Goal: Check status: Check status

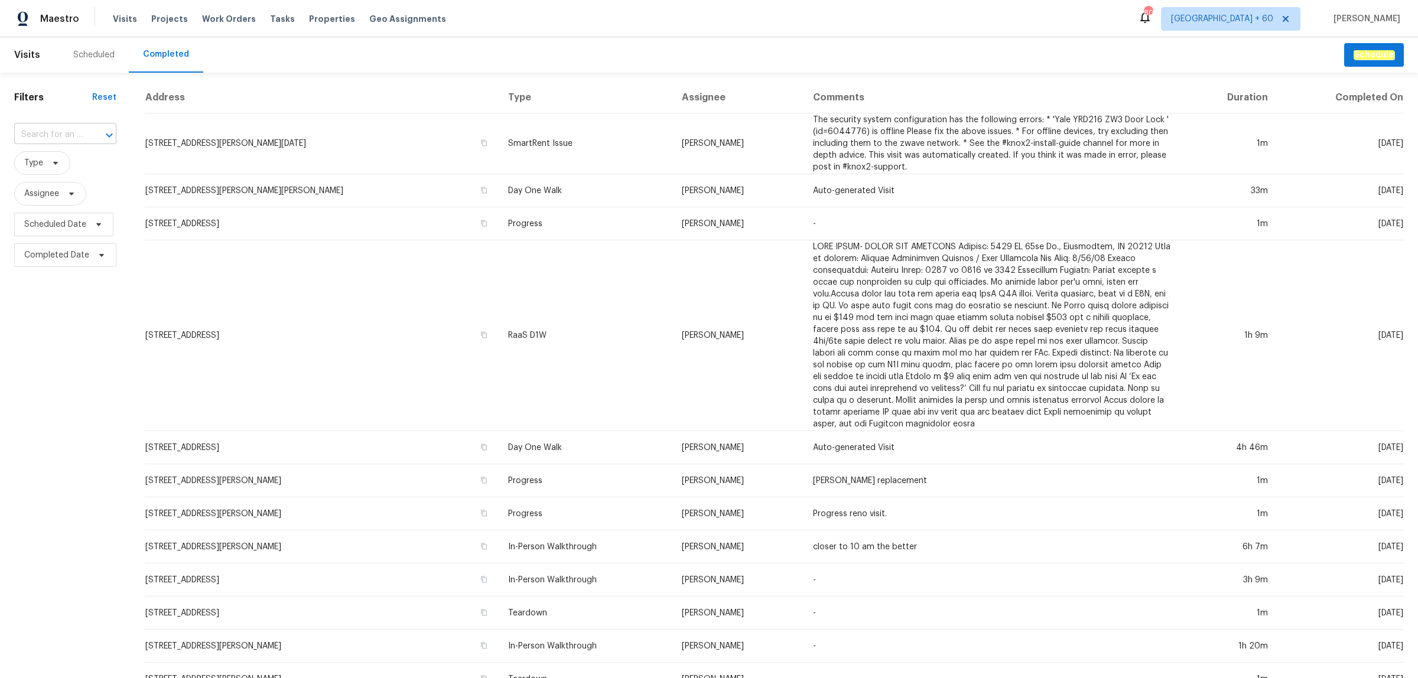
click at [83, 130] on div "​" at bounding box center [65, 135] width 102 height 18
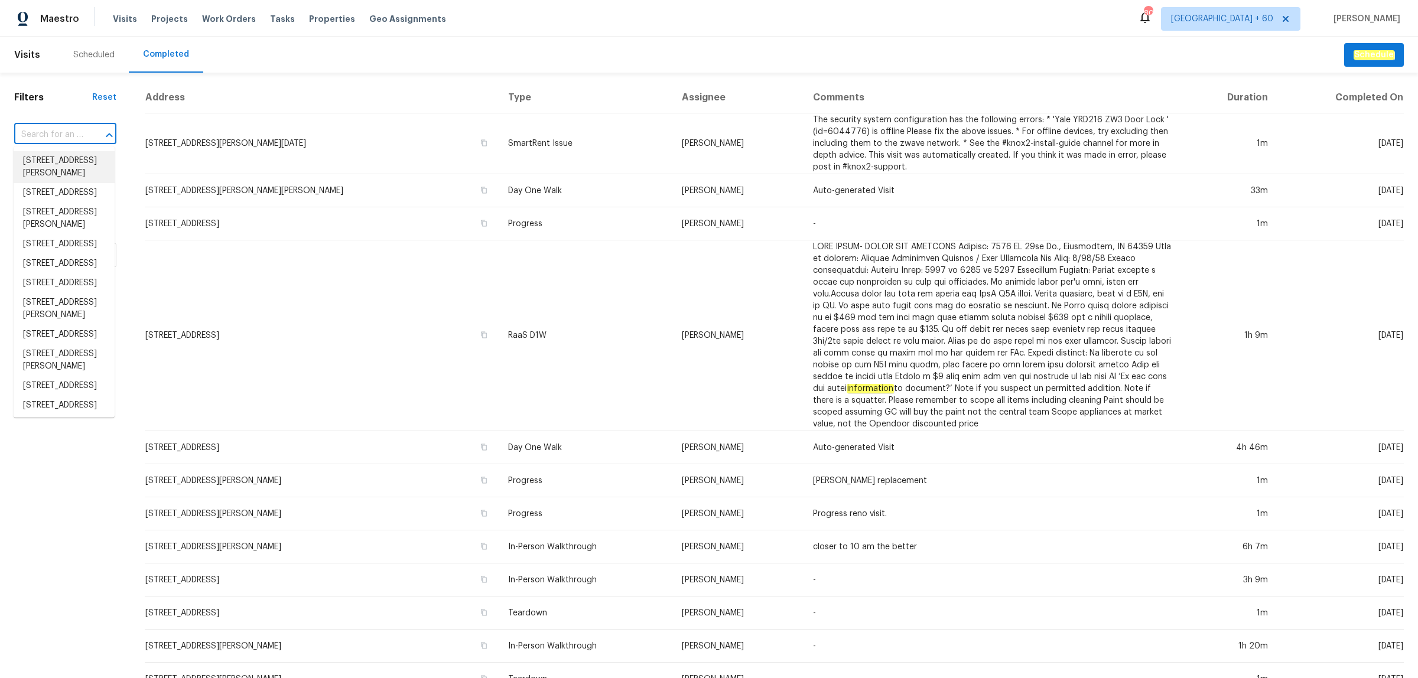
paste input "[STREET_ADDRESS]"
type input "[STREET_ADDRESS]"
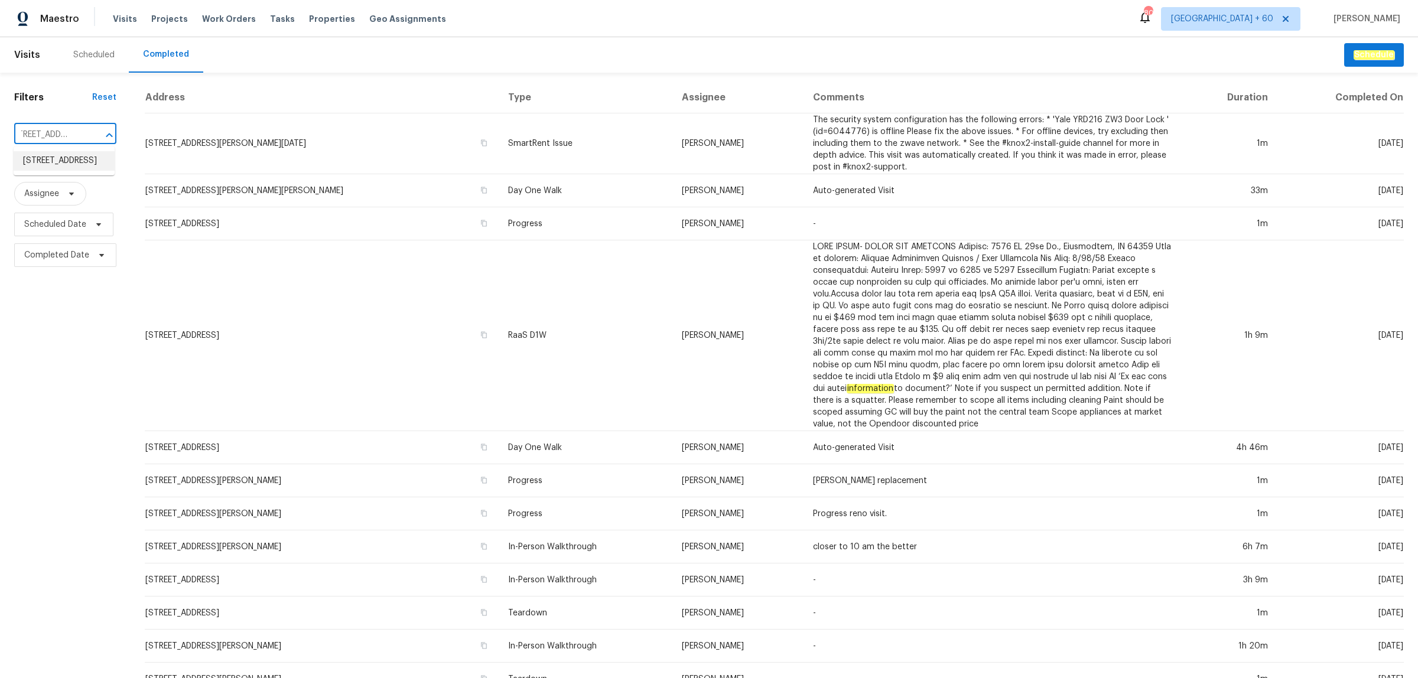
click at [38, 159] on li "[STREET_ADDRESS]" at bounding box center [64, 160] width 101 height 19
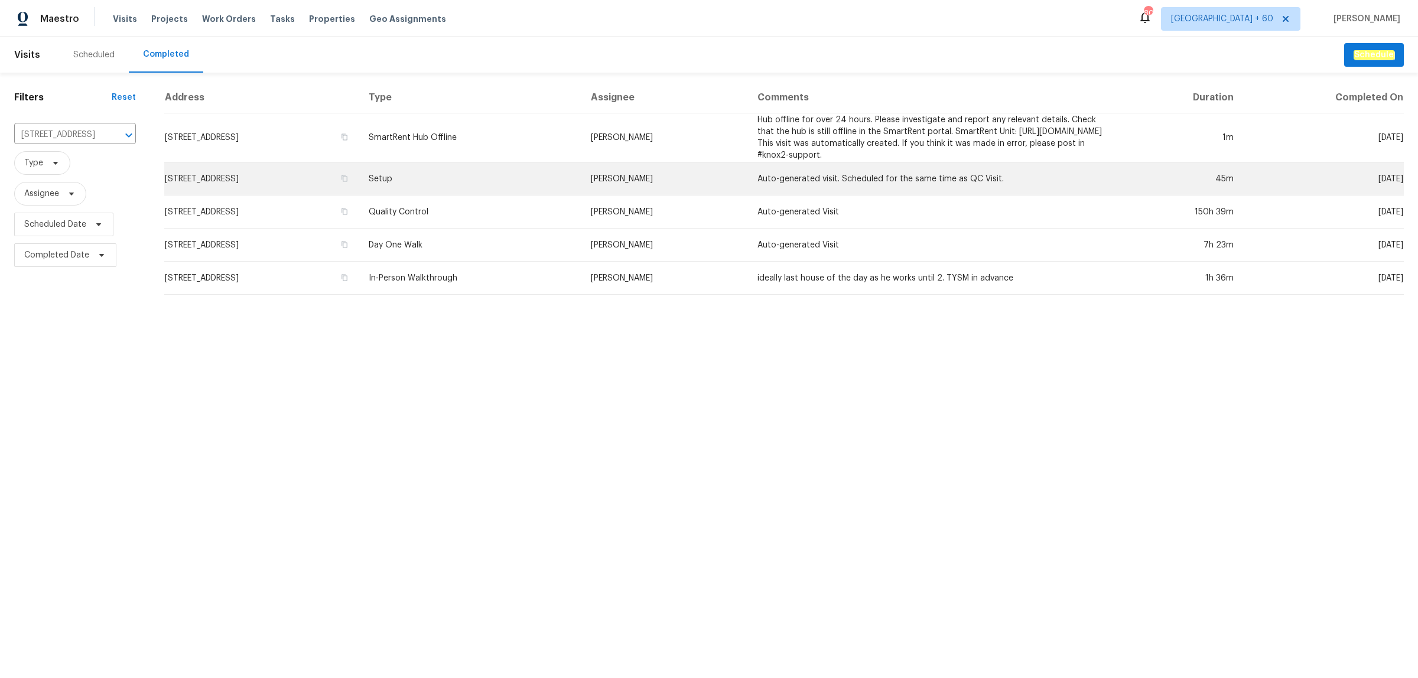
click at [517, 183] on td "Setup" at bounding box center [470, 178] width 222 height 33
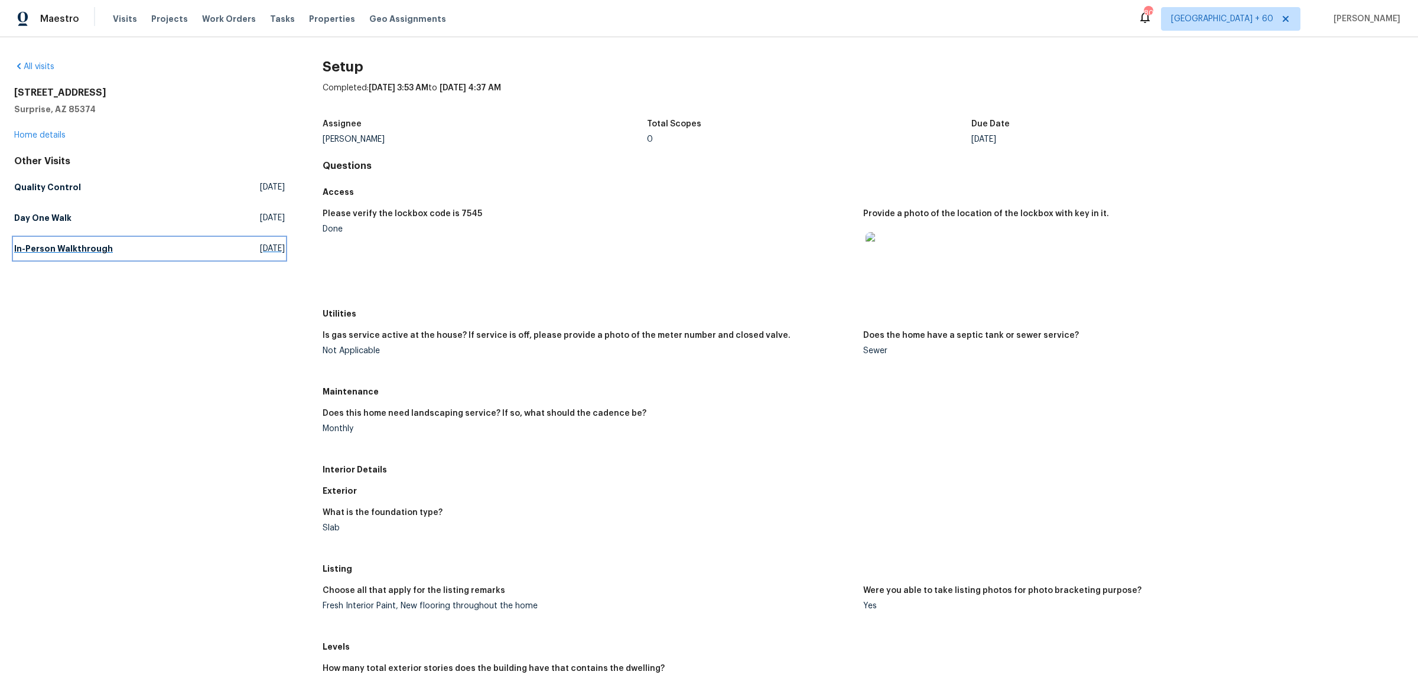
click at [64, 239] on link "In-Person Walkthrough [DATE]" at bounding box center [149, 248] width 271 height 21
